Goal: Transaction & Acquisition: Purchase product/service

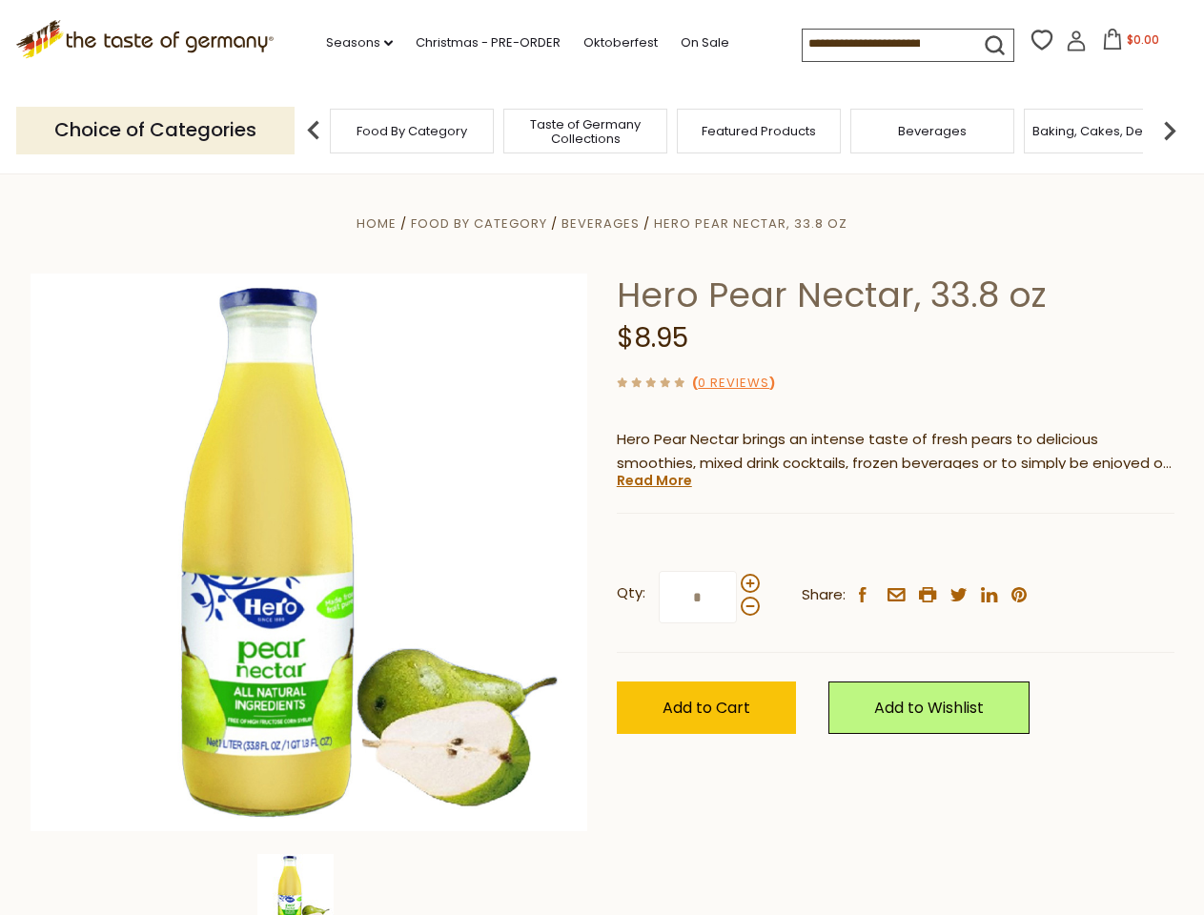
click at [601, 457] on div "Home Food By Category [GEOGRAPHIC_DATA] Hero Pear Nectar, 33.8 oz Hero Pear Nec…" at bounding box center [602, 579] width 1172 height 734
click at [352, 43] on link "Seasons dropdown_arrow" at bounding box center [359, 42] width 67 height 21
click at [884, 44] on input at bounding box center [882, 43] width 161 height 27
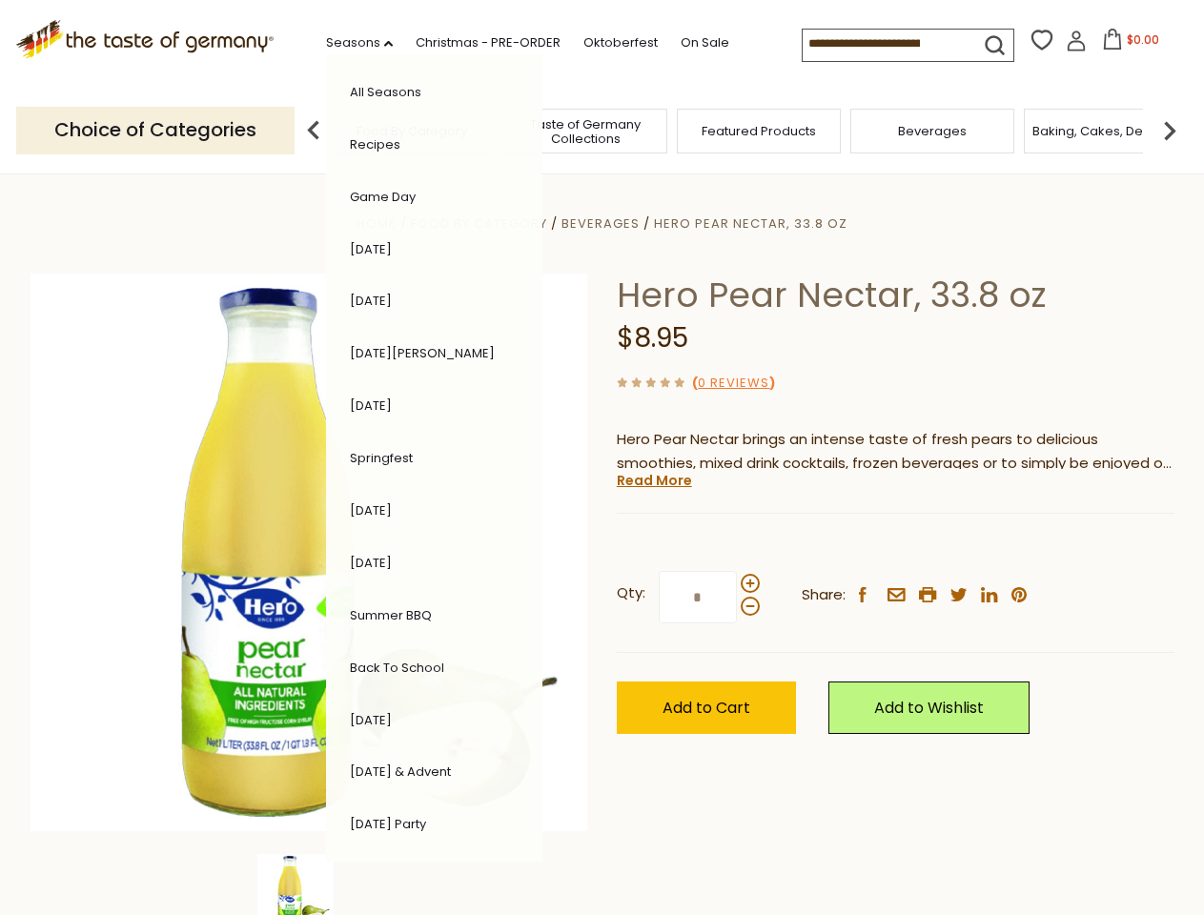
click at [1127, 45] on span "$0.00" at bounding box center [1143, 39] width 32 height 16
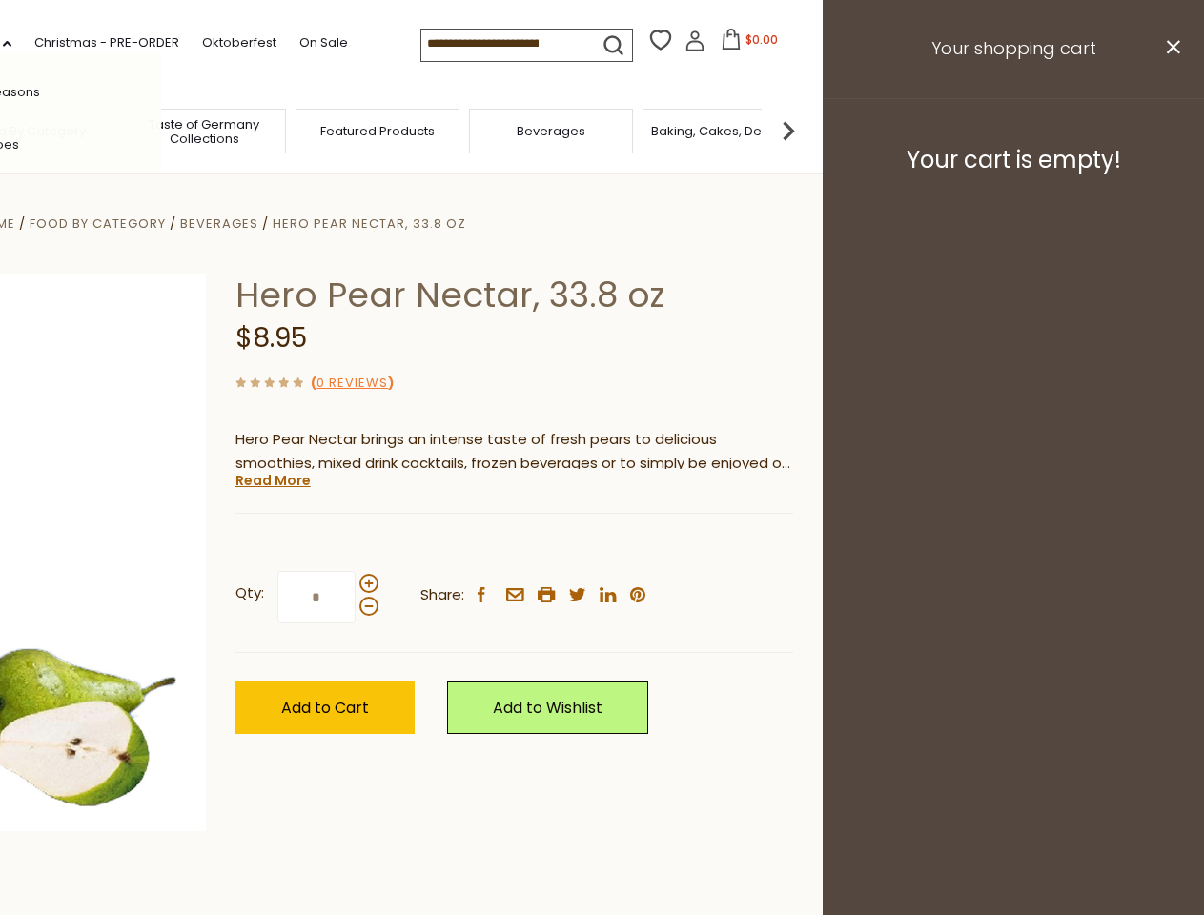
click at [161, 130] on div "All Seasons Recipes Game Day [DATE] [DATE] [DATE][PERSON_NAME] [DATE] Springfes…" at bounding box center [53, 457] width 216 height 808
click at [807, 130] on img at bounding box center [788, 131] width 38 height 38
click at [601, 544] on div "Qty: * Share: facebook email printer twitter linkedin pinterest" at bounding box center [514, 597] width 558 height 111
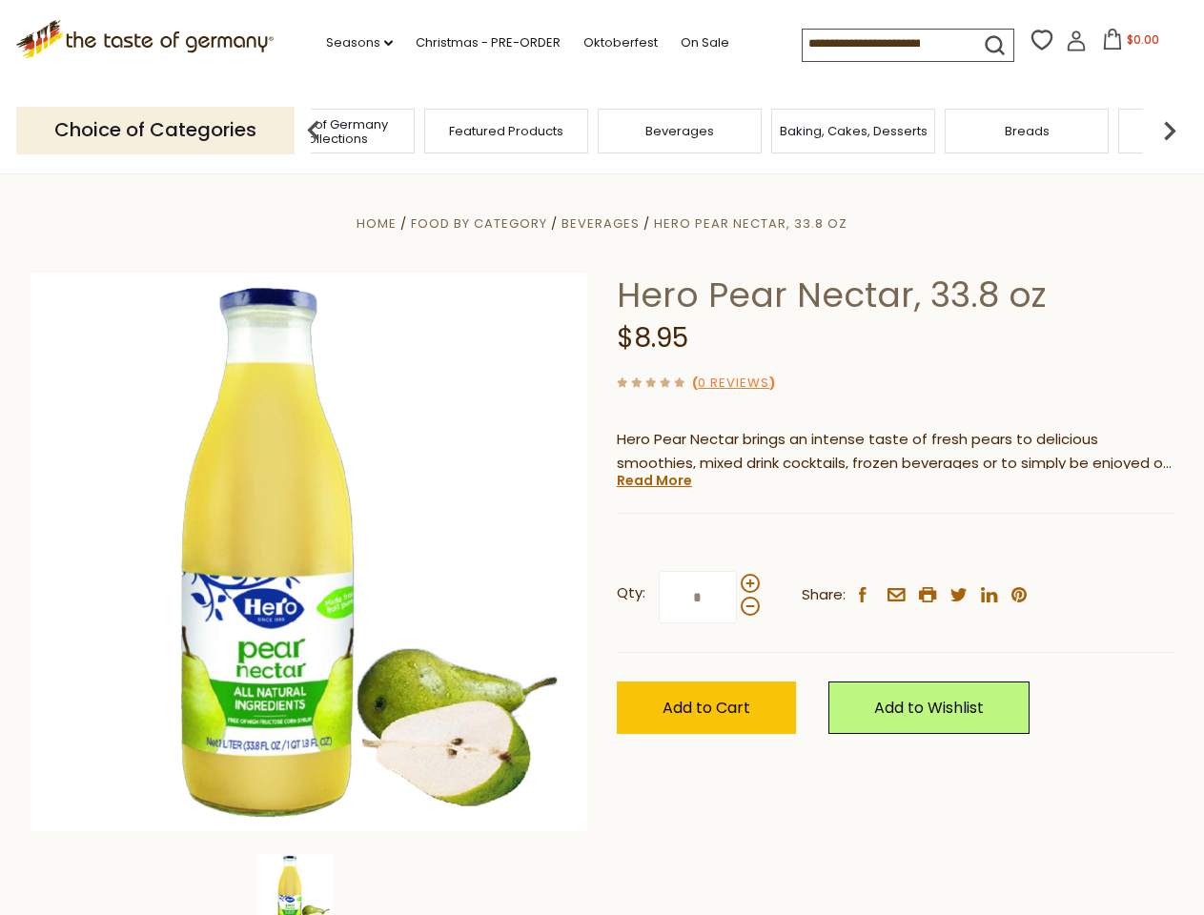
click at [309, 884] on div "Home Food By Category [GEOGRAPHIC_DATA] Hero Pear Nectar, 33.8 oz Hero Pear Nec…" at bounding box center [602, 579] width 1172 height 734
click at [309, 884] on img at bounding box center [295, 892] width 76 height 76
click at [653, 480] on link "Read More" at bounding box center [654, 480] width 75 height 19
